Goal: Information Seeking & Learning: Find specific page/section

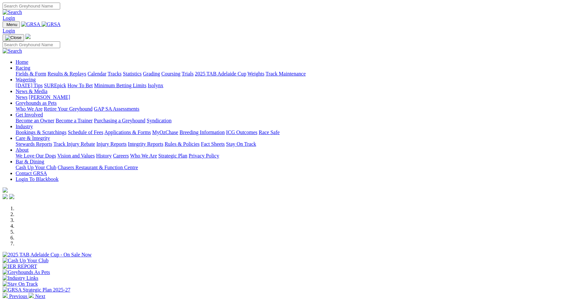
click at [30, 65] on link "Racing" at bounding box center [23, 68] width 15 height 6
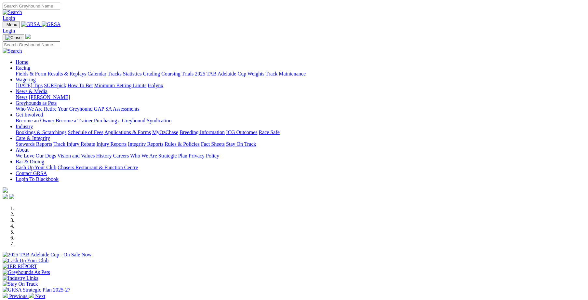
click at [50, 135] on link "Care & Integrity" at bounding box center [33, 138] width 34 height 6
click at [52, 141] on link "Stewards Reports" at bounding box center [34, 144] width 36 height 6
